Goal: Transaction & Acquisition: Purchase product/service

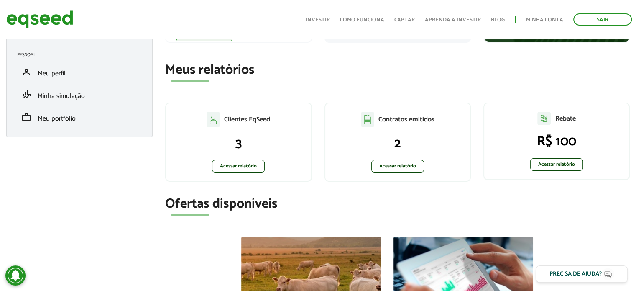
scroll to position [125, 0]
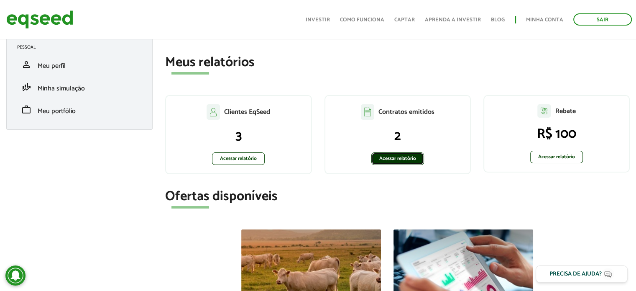
click at [396, 155] on link "Acessar relatório" at bounding box center [397, 158] width 53 height 13
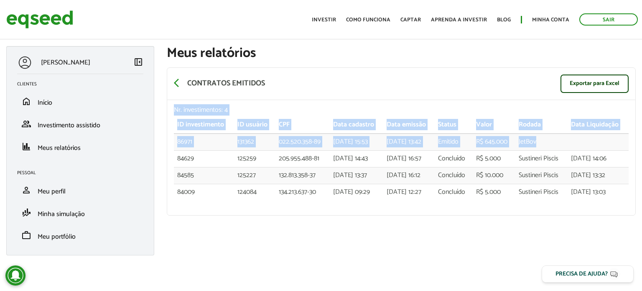
drag, startPoint x: 543, startPoint y: 139, endPoint x: 174, endPoint y: 108, distance: 370.5
click at [174, 108] on div "Nr. investimentos: 4 ID investimento ID usuário CPF Data cadastro Data emissão …" at bounding box center [401, 157] width 468 height 115
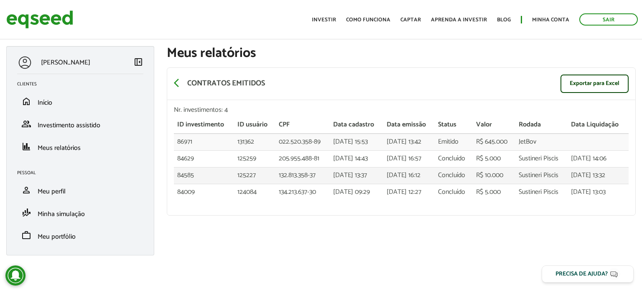
click at [434, 167] on td "[DATE] 16:12" at bounding box center [409, 175] width 52 height 17
click at [438, 79] on div "arrow_back_ios Contratos emitidos Exportar para Excel" at bounding box center [401, 84] width 468 height 32
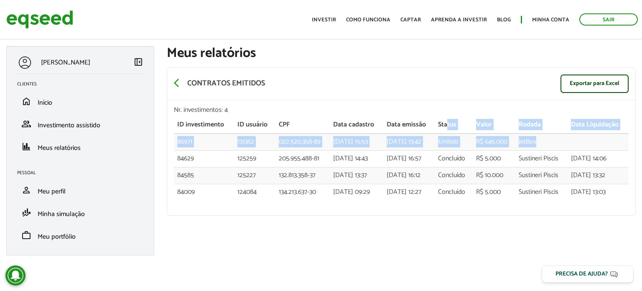
drag, startPoint x: 557, startPoint y: 142, endPoint x: 457, endPoint y: 115, distance: 103.1
click at [457, 119] on table "ID investimento ID usuário CPF Data cadastro Data emissão Status Valor Rodada D…" at bounding box center [401, 158] width 455 height 83
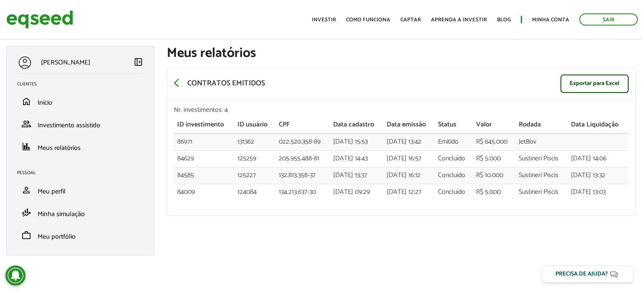
click at [457, 89] on div "arrow_back_ios Contratos emitidos Exportar para Excel" at bounding box center [401, 84] width 468 height 32
click at [334, 18] on link "Investir" at bounding box center [324, 19] width 24 height 5
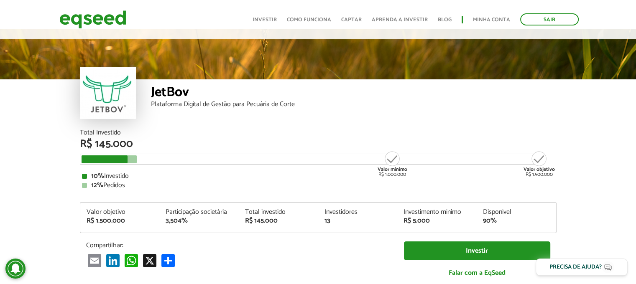
scroll to position [0, 0]
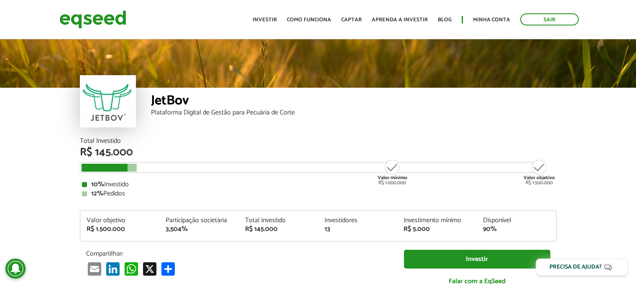
click at [463, 128] on div "JetBov Plataforma Digital de Gestão para Pecuária de Corte" at bounding box center [354, 113] width 406 height 50
